Goal: Navigation & Orientation: Go to known website

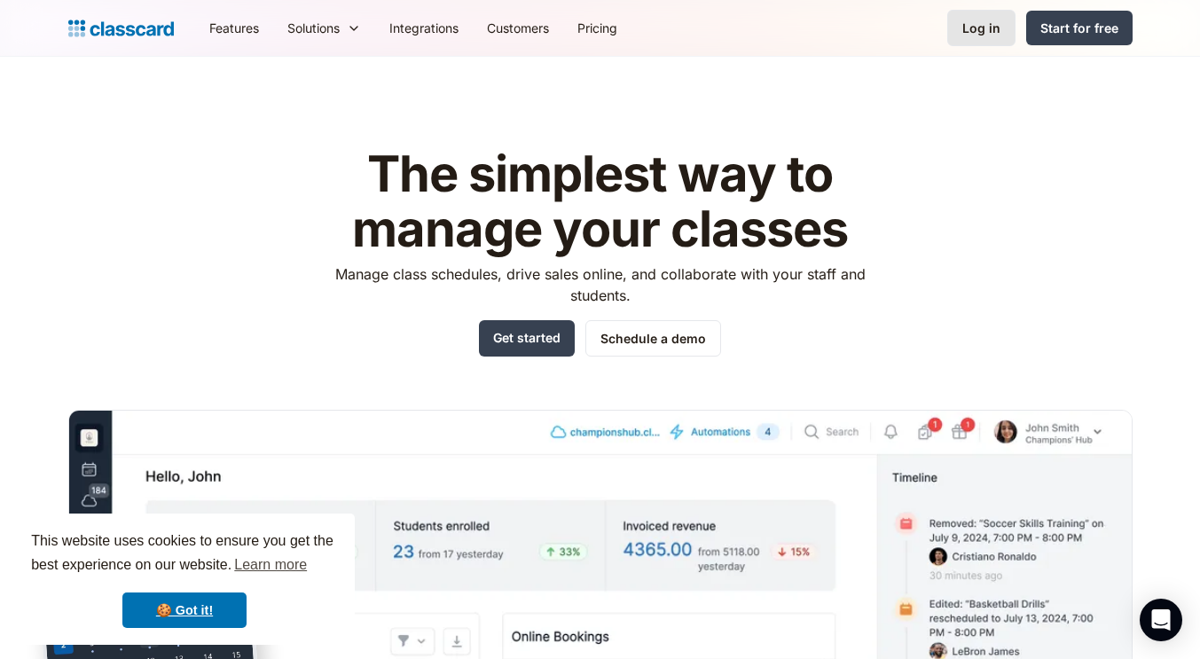
click at [1009, 34] on link "Log in" at bounding box center [981, 28] width 68 height 36
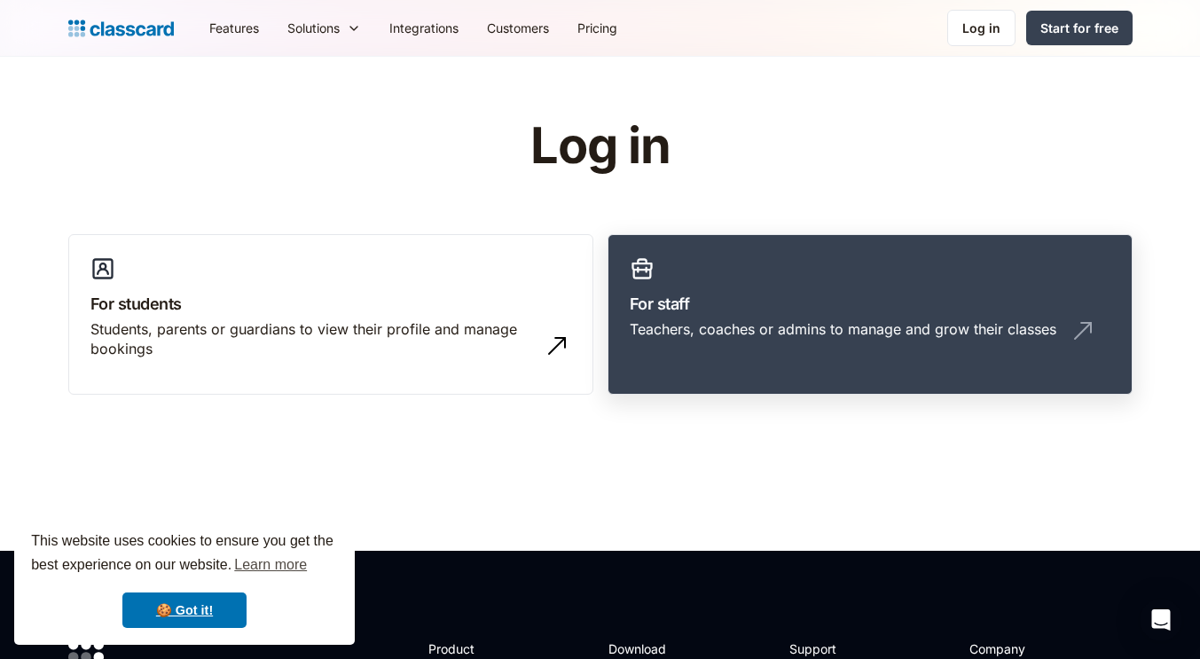
click at [781, 248] on link "For staff Teachers, coaches or admins to manage and grow their classes" at bounding box center [870, 314] width 525 height 161
